Goal: Task Accomplishment & Management: Manage account settings

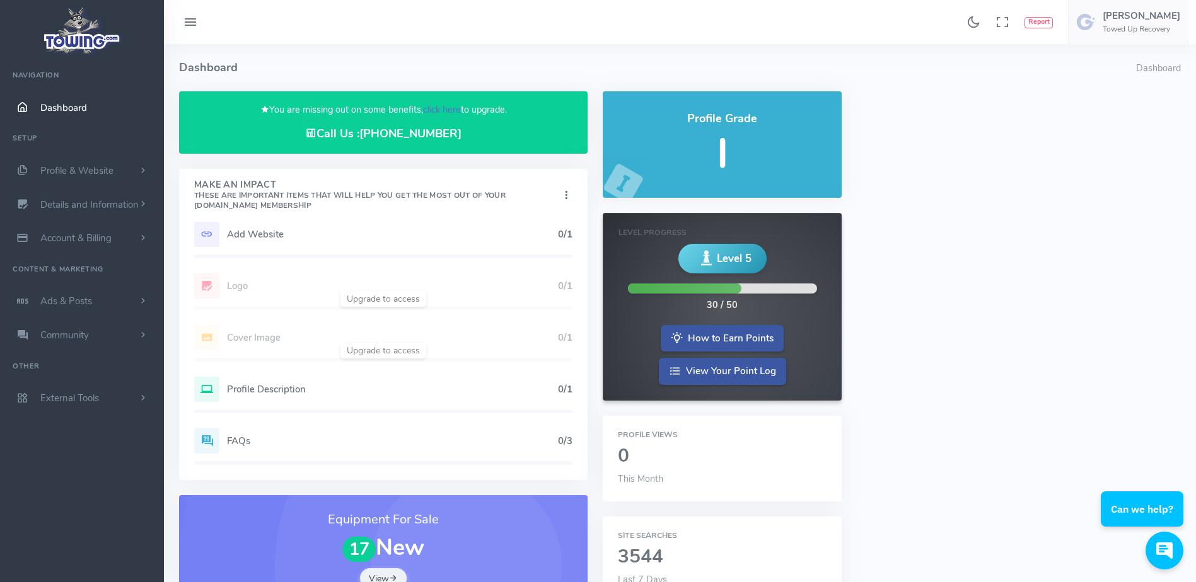
click at [433, 107] on link "click here" at bounding box center [442, 109] width 38 height 13
click at [1133, 23] on span "Hunter Honeycutt Towed Up Recovery" at bounding box center [1141, 22] width 78 height 23
click at [1108, 119] on span "Logout" at bounding box center [1108, 120] width 28 height 13
